Goal: Information Seeking & Learning: Understand process/instructions

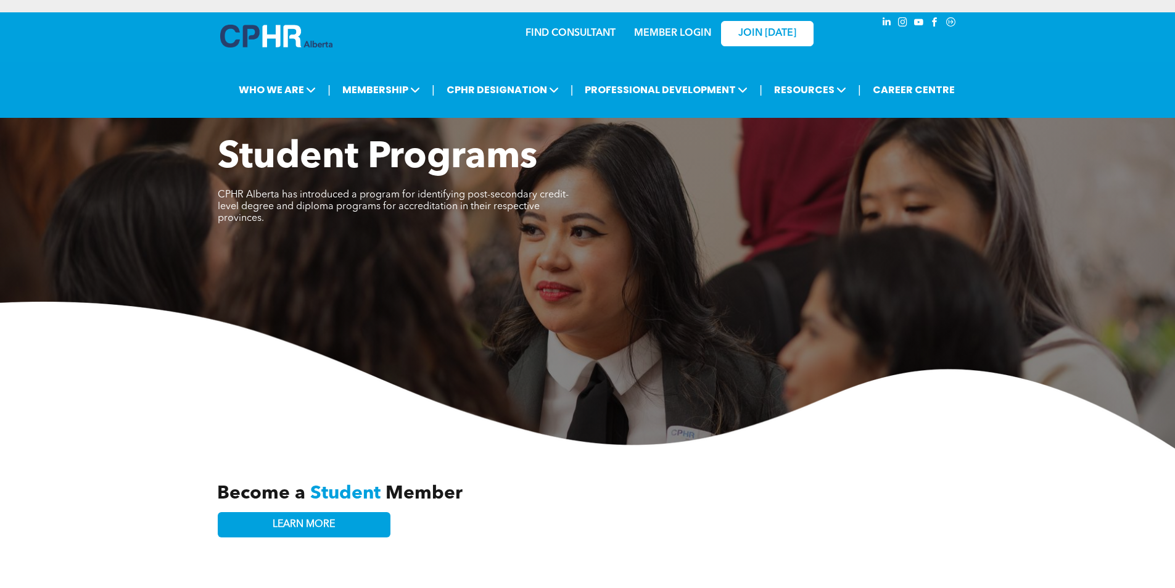
click at [659, 32] on link "MEMBER LOGIN" at bounding box center [672, 33] width 77 height 10
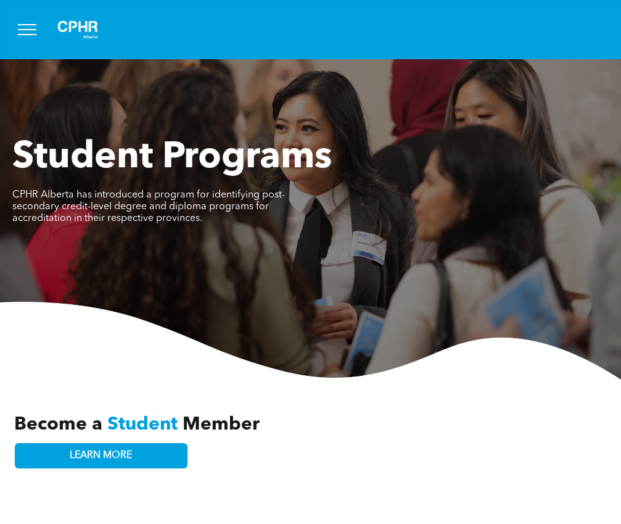
click at [30, 30] on span "menu" at bounding box center [27, 29] width 19 height 1
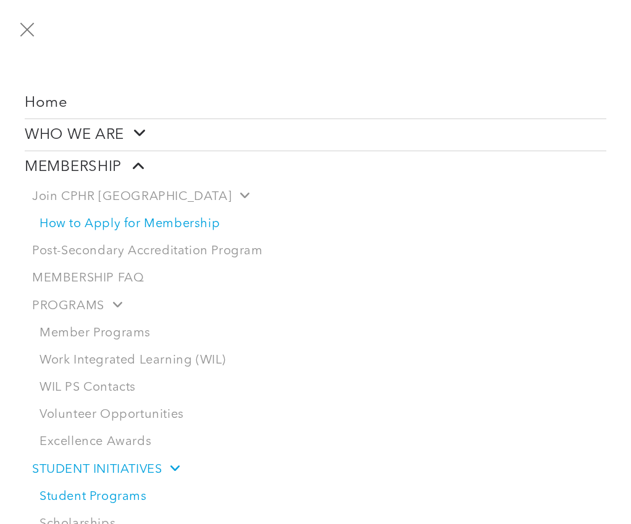
click at [202, 223] on link "How to Apply for Membership" at bounding box center [319, 223] width 574 height 27
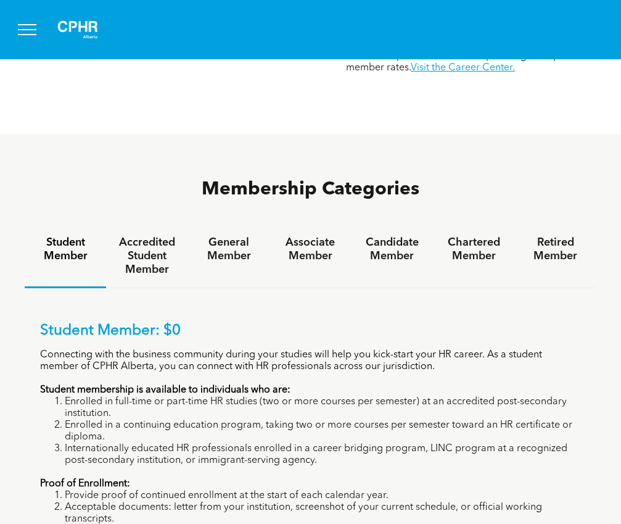
scroll to position [528, 0]
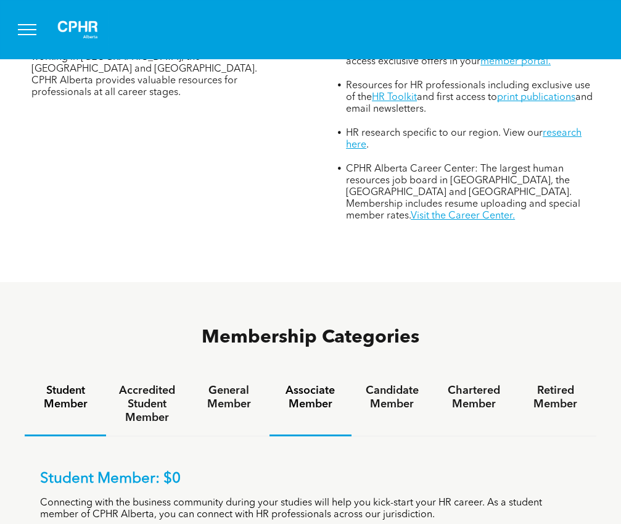
click at [294, 384] on h4 "Associate Member" at bounding box center [310, 397] width 59 height 27
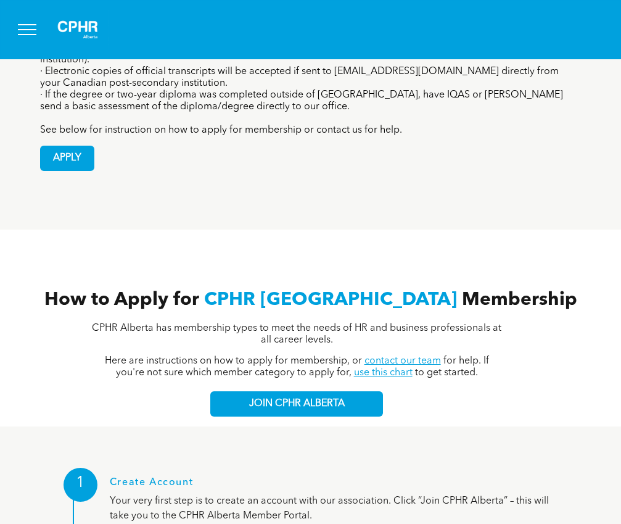
scroll to position [837, 0]
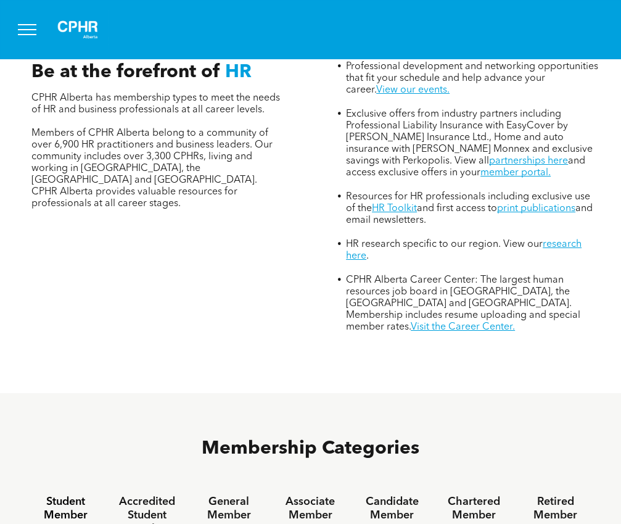
scroll to position [555, 0]
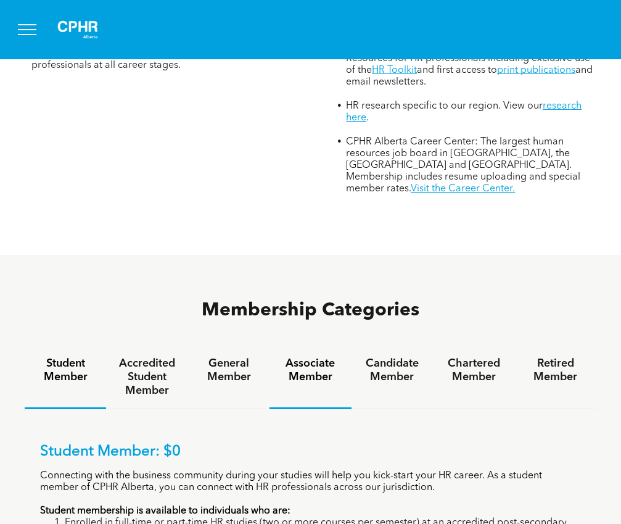
click at [317, 357] on h4 "Associate Member" at bounding box center [310, 370] width 59 height 27
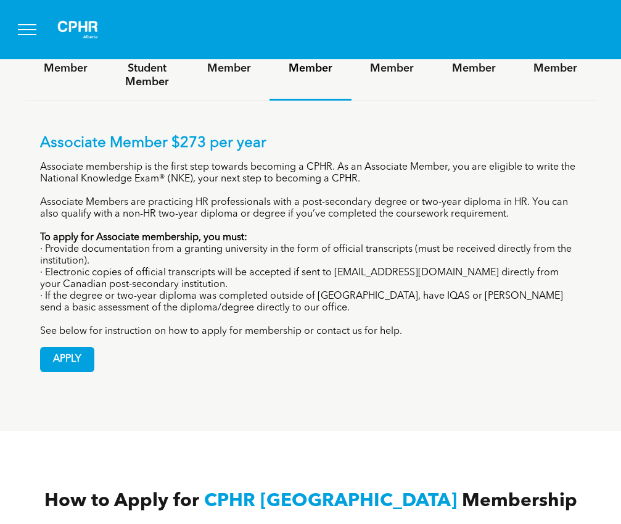
scroll to position [617, 0]
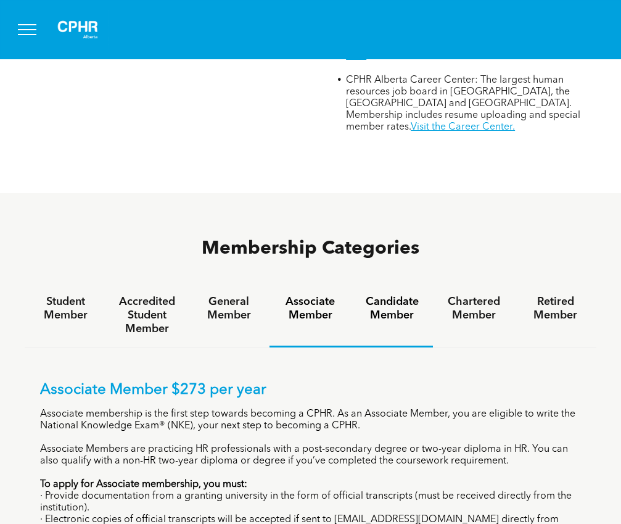
click at [385, 295] on h4 "Candidate Member" at bounding box center [392, 308] width 59 height 27
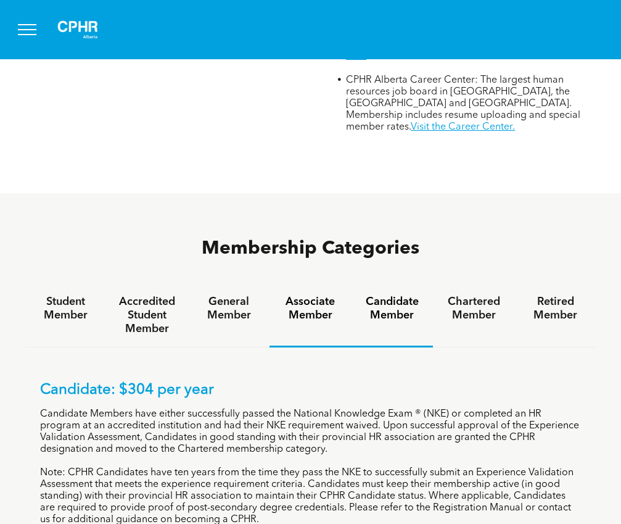
click at [313, 295] on h4 "Associate Member" at bounding box center [310, 308] width 59 height 27
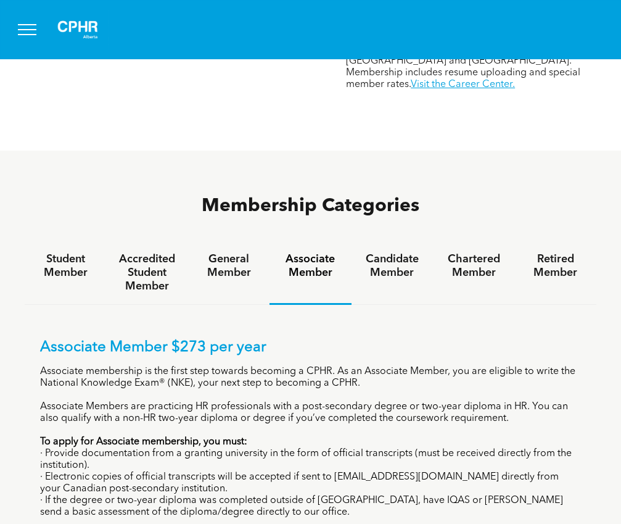
scroll to position [679, 0]
